Goal: Find specific page/section: Find specific page/section

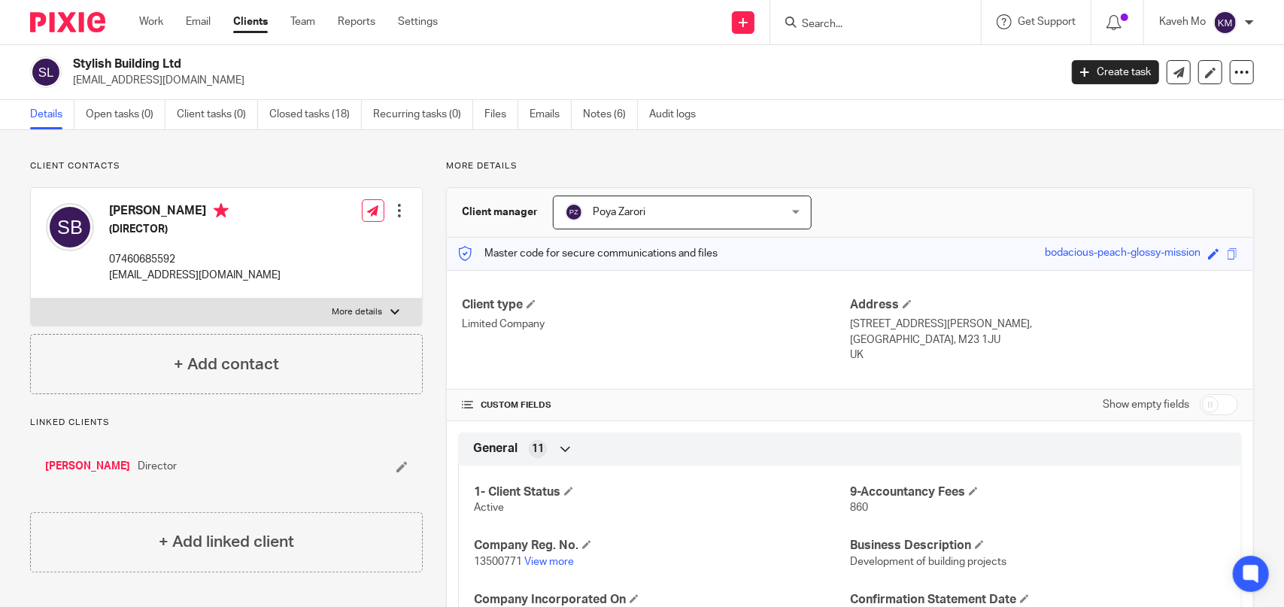
scroll to position [75, 0]
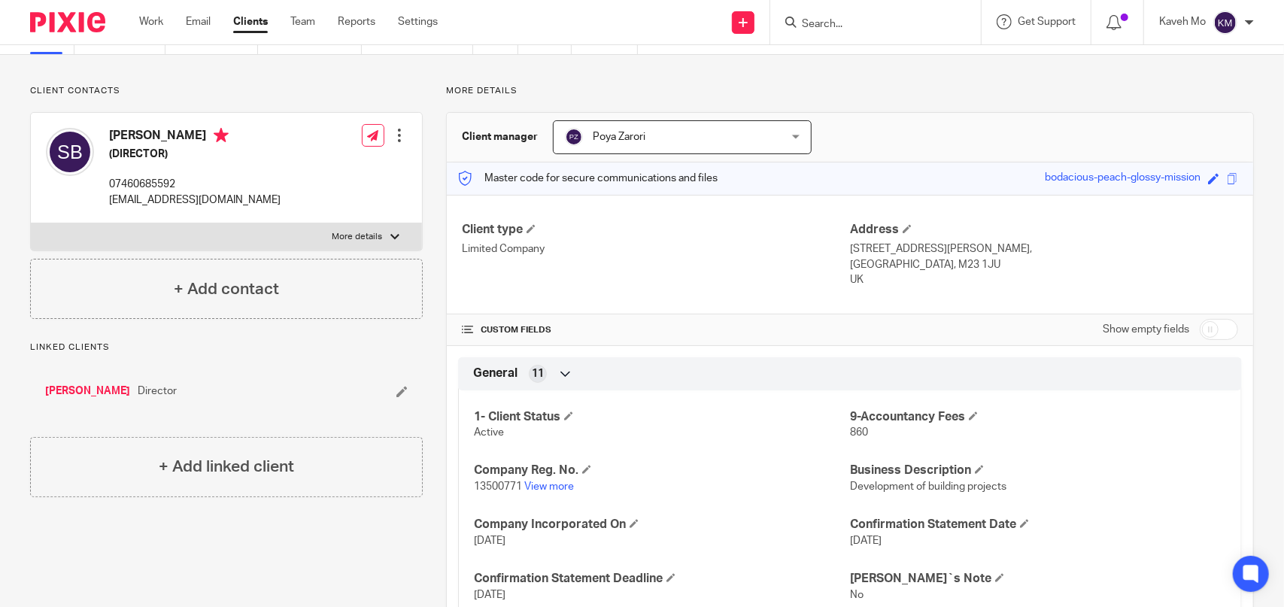
click at [841, 29] on input "Search" at bounding box center [867, 25] width 135 height 14
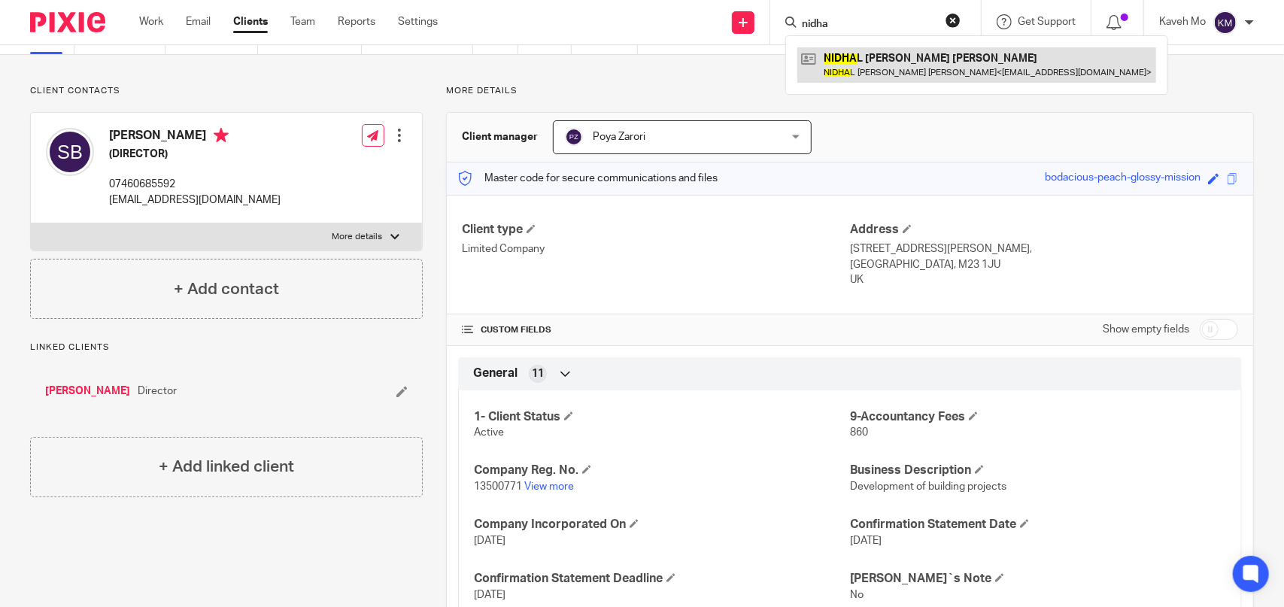
type input "nidha"
click at [854, 62] on link at bounding box center [976, 64] width 359 height 35
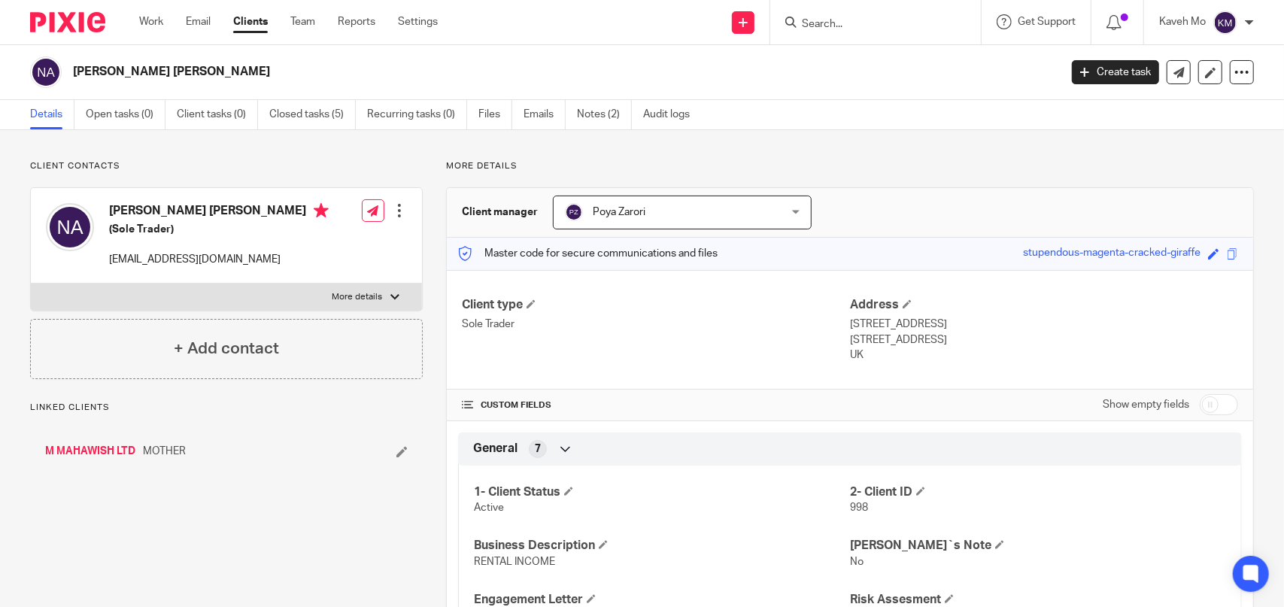
click at [246, 73] on h2 "NIDHAL KHUDHAIR ABBAS AL-DEFAI" at bounding box center [463, 72] width 780 height 16
copy main "NIDHAL KHUDHAIR ABBAS AL-DEFAI Create task Update from Companies House Export d…"
click at [856, 26] on input "Search" at bounding box center [867, 25] width 135 height 14
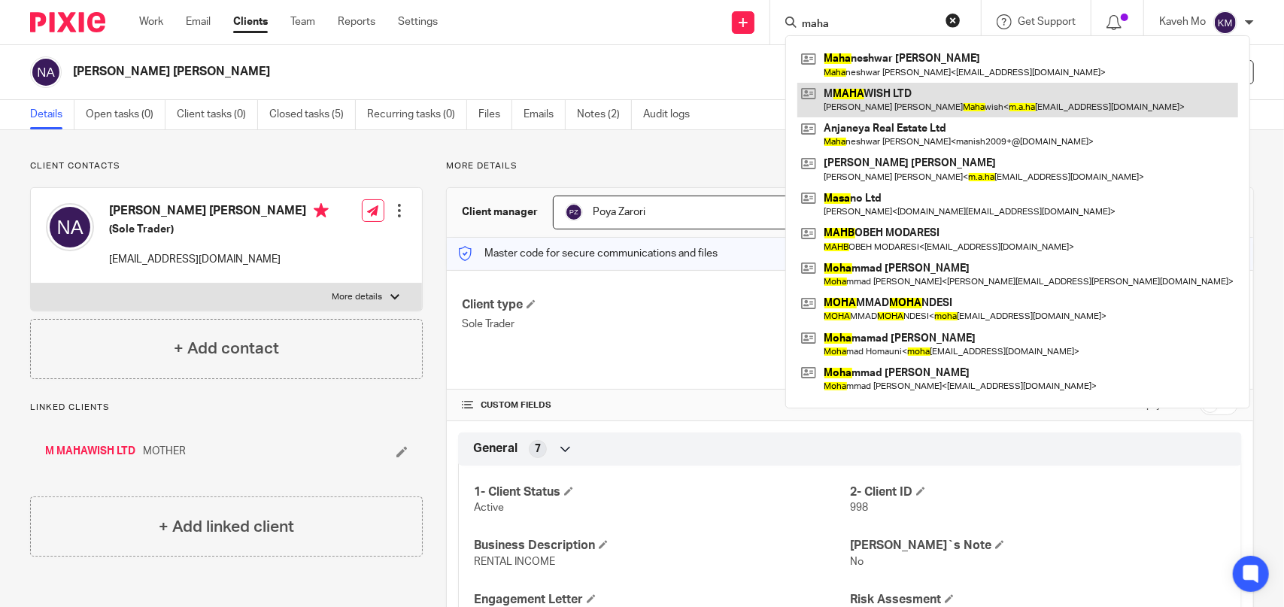
type input "maha"
click at [857, 99] on link at bounding box center [1017, 100] width 441 height 35
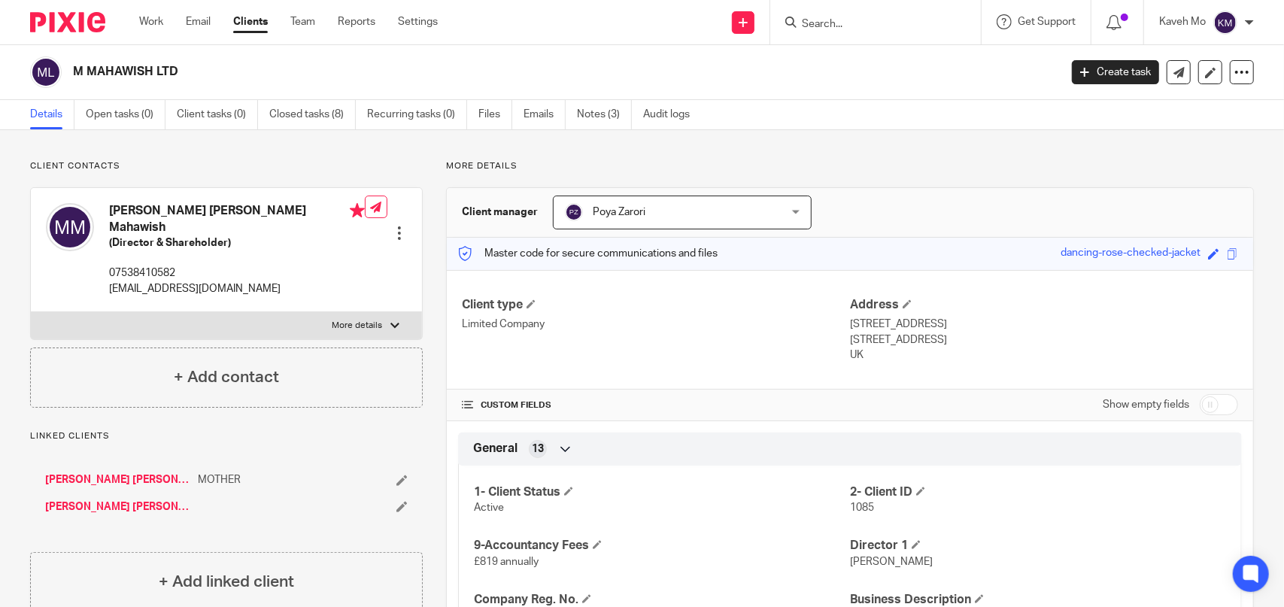
drag, startPoint x: 204, startPoint y: 73, endPoint x: 71, endPoint y: 58, distance: 133.9
click at [71, 58] on div "M MAHAWISH LTD" at bounding box center [539, 72] width 1019 height 32
copy h2 "M MAHAWISH LTD"
click at [895, 28] on input "Search" at bounding box center [867, 25] width 135 height 14
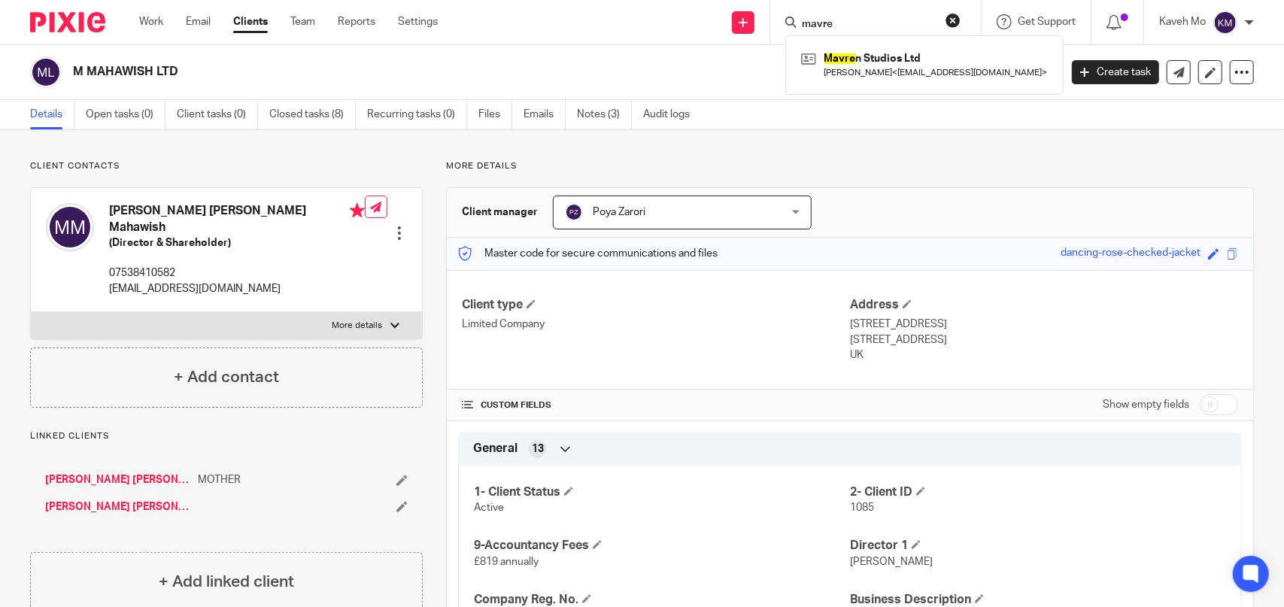
type input "mavre"
click at [914, 84] on div "Mavre n Studios Ltd Saeid Zerehpoosh < saeidzerehpoosh1@gmail.com >" at bounding box center [924, 64] width 278 height 59
click at [918, 46] on div "Mavre n Studios Ltd Saeid Zerehpoosh < saeidzerehpoosh1@gmail.com >" at bounding box center [924, 64] width 278 height 59
click at [924, 56] on link at bounding box center [924, 64] width 254 height 35
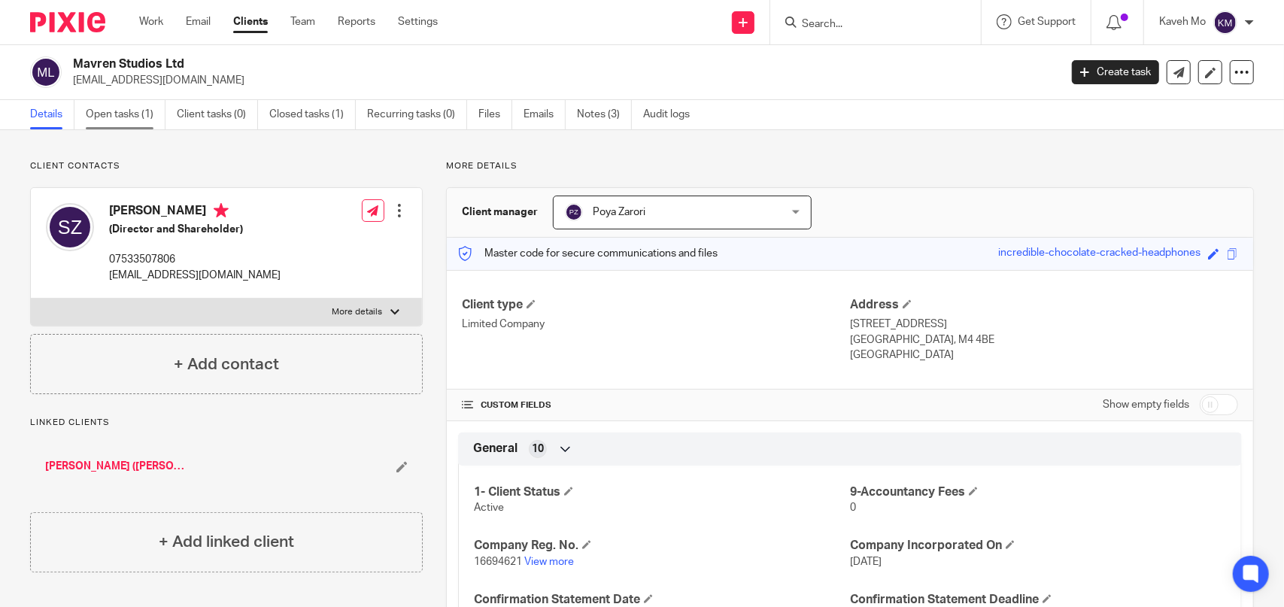
click at [133, 116] on link "Open tasks (1)" at bounding box center [126, 114] width 80 height 29
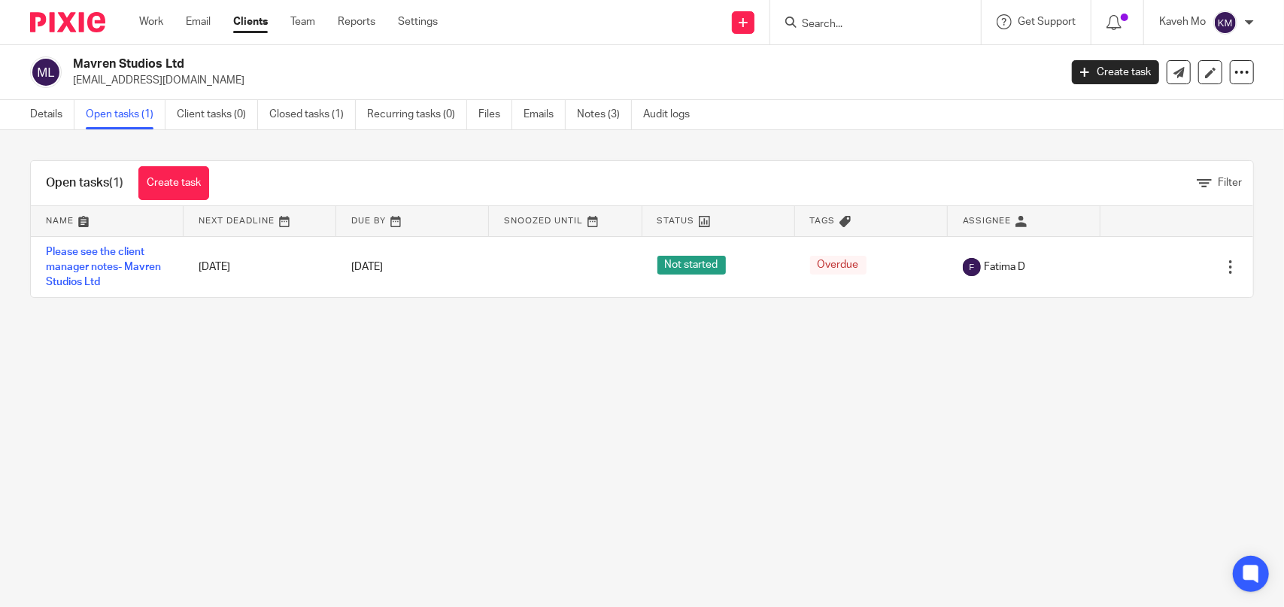
click at [79, 20] on img at bounding box center [67, 22] width 75 height 20
